Goal: Information Seeking & Learning: Learn about a topic

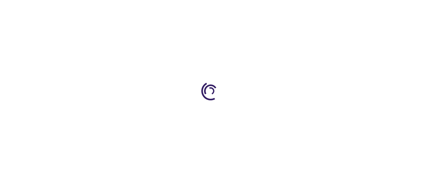
type input "0"
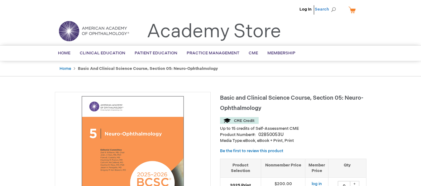
click at [328, 11] on span "Search" at bounding box center [326, 9] width 24 height 12
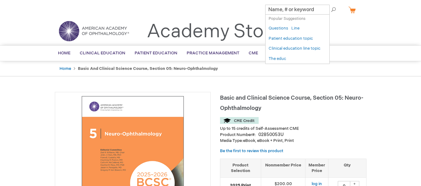
click at [232, 93] on h1 "Basic and Clinical Science Course, Section 05: Neuro-Ophthalmology" at bounding box center [293, 102] width 146 height 21
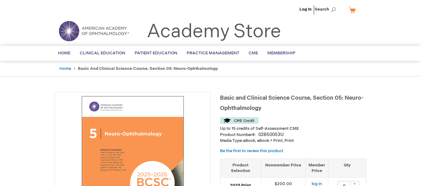
click at [232, 95] on h1 "Basic and Clinical Science Course, Section 05: Neuro-Ophthalmology" at bounding box center [293, 102] width 146 height 21
click at [232, 95] on span "Basic and Clinical Science Course, Section 05: Neuro-Ophthalmology" at bounding box center [291, 103] width 143 height 17
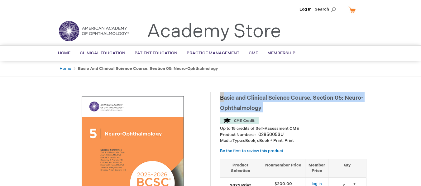
click at [232, 95] on span "Basic and Clinical Science Course, Section 05: Neuro-Ophthalmology" at bounding box center [291, 103] width 143 height 17
drag, startPoint x: 280, startPoint y: 95, endPoint x: 304, endPoint y: 95, distance: 24.3
click at [280, 95] on span "Basic and Clinical Science Course, Section 05: Neuro-Ophthalmology" at bounding box center [291, 103] width 143 height 17
click at [309, 94] on h1 "Basic and Clinical Science Course, Section 05: Neuro-Ophthalmology" at bounding box center [293, 102] width 146 height 21
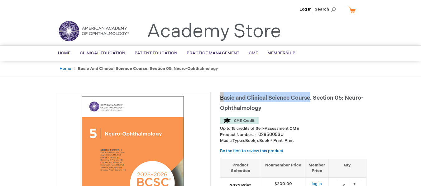
drag, startPoint x: 309, startPoint y: 99, endPoint x: 234, endPoint y: 82, distance: 76.7
click at [223, 92] on h1 "Basic and Clinical Science Course, Section 05: Neuro-Ophthalmology" at bounding box center [293, 102] width 146 height 21
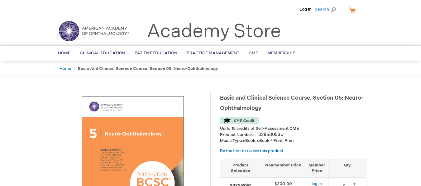
click at [326, 12] on span "Search" at bounding box center [326, 9] width 24 height 12
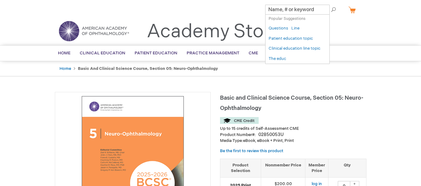
paste input "Basic and Clinical Science Course"
type input "Basic and Clinical Science Course"
click at [331, 5] on button "Search" at bounding box center [333, 10] width 5 height 10
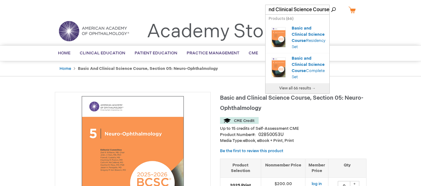
scroll to position [62, 0]
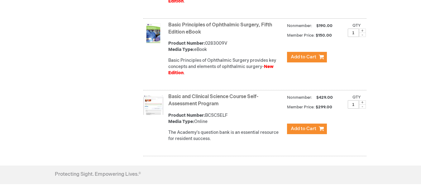
scroll to position [4400, 0]
